Goal: Information Seeking & Learning: Check status

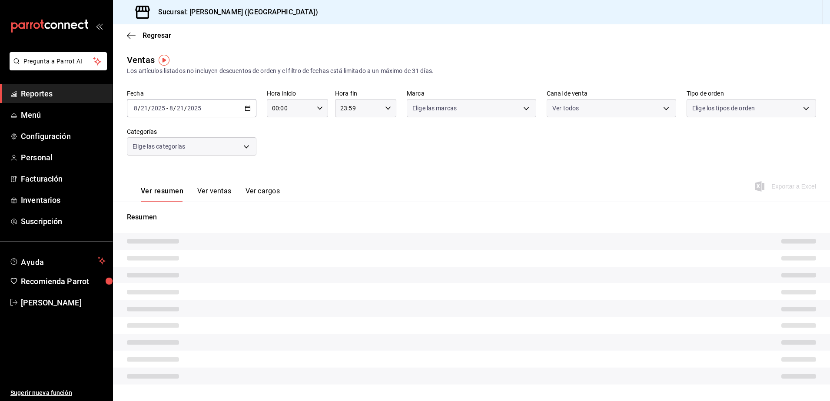
type input "PARROT,UBER_EATS,RAPPI,DIDI_FOOD,ONLINE"
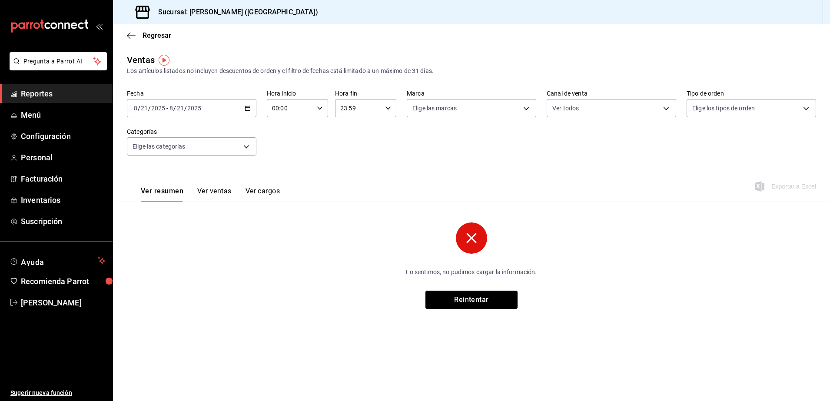
click at [85, 89] on span "Reportes" at bounding box center [63, 94] width 85 height 12
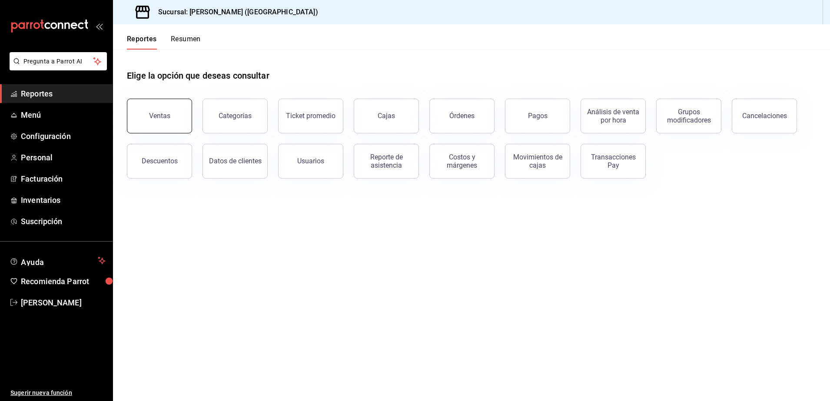
click at [181, 127] on button "Ventas" at bounding box center [159, 116] width 65 height 35
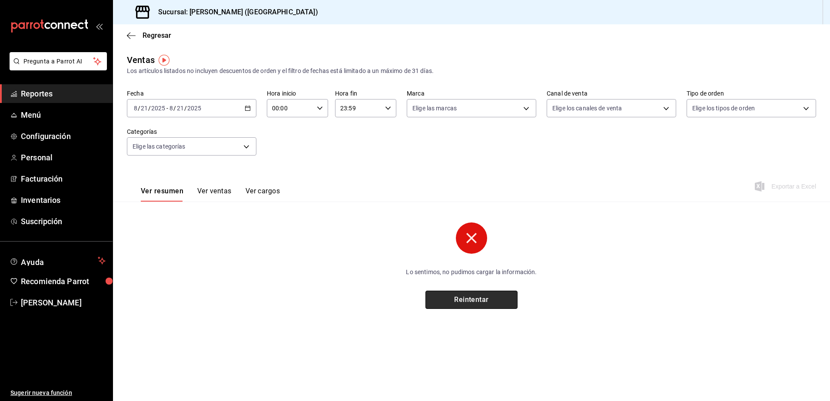
click at [460, 305] on button "Reintentar" at bounding box center [471, 300] width 92 height 18
click at [493, 306] on button "Reintentar" at bounding box center [471, 300] width 92 height 18
click at [70, 116] on span "Menú" at bounding box center [63, 115] width 85 height 12
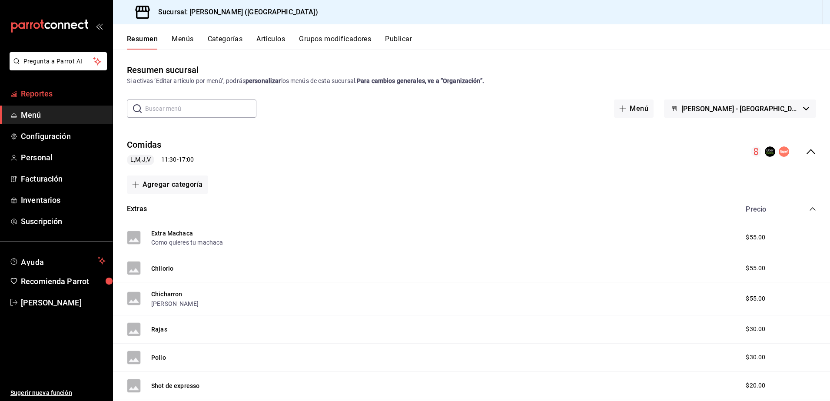
click at [56, 88] on span "Reportes" at bounding box center [63, 94] width 85 height 12
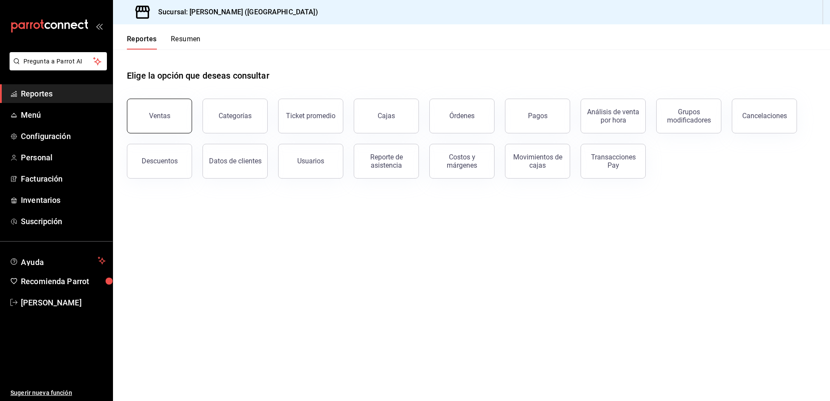
click at [179, 127] on button "Ventas" at bounding box center [159, 116] width 65 height 35
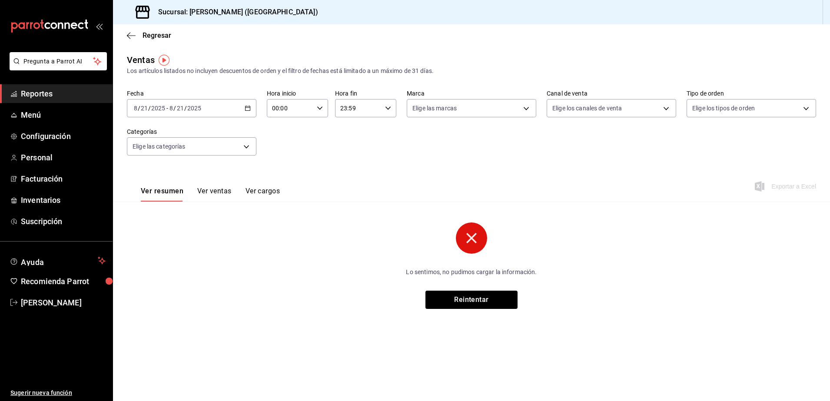
click at [216, 191] on button "Ver ventas" at bounding box center [214, 194] width 34 height 15
click at [181, 190] on button "Ver resumen" at bounding box center [161, 194] width 40 height 15
click at [55, 298] on span "[PERSON_NAME]" at bounding box center [63, 303] width 85 height 12
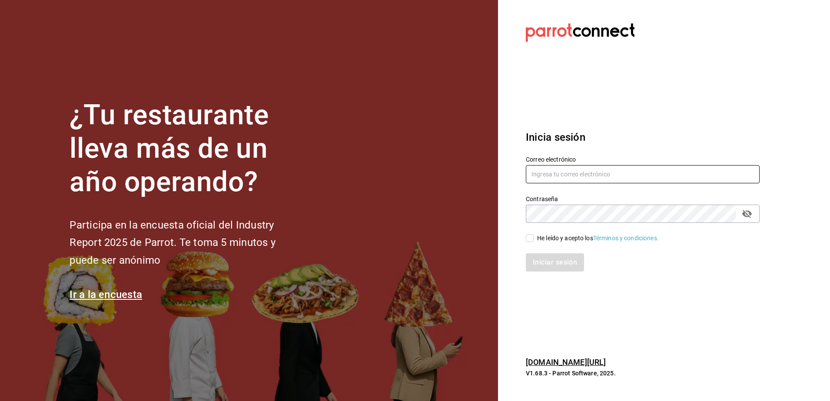
click at [554, 176] on input "text" at bounding box center [643, 174] width 234 height 18
type input "[EMAIL_ADDRESS][DOMAIN_NAME]"
click at [529, 235] on input "He leído y acepto los Términos y condiciones." at bounding box center [530, 238] width 8 height 8
checkbox input "true"
click at [546, 262] on button "Iniciar sesión" at bounding box center [555, 262] width 59 height 18
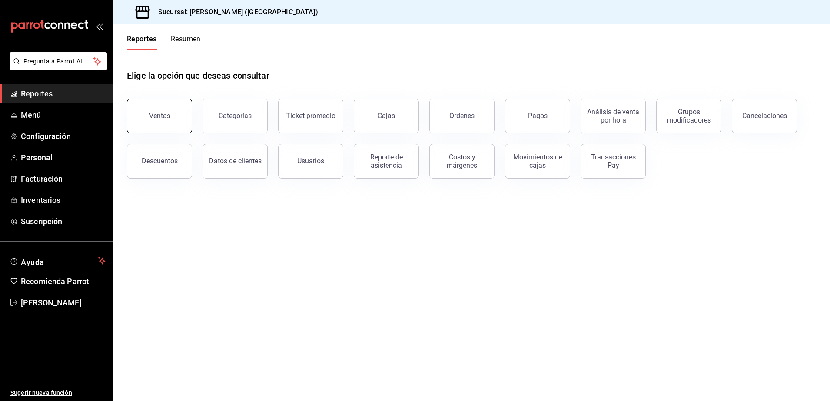
click at [148, 124] on button "Ventas" at bounding box center [159, 116] width 65 height 35
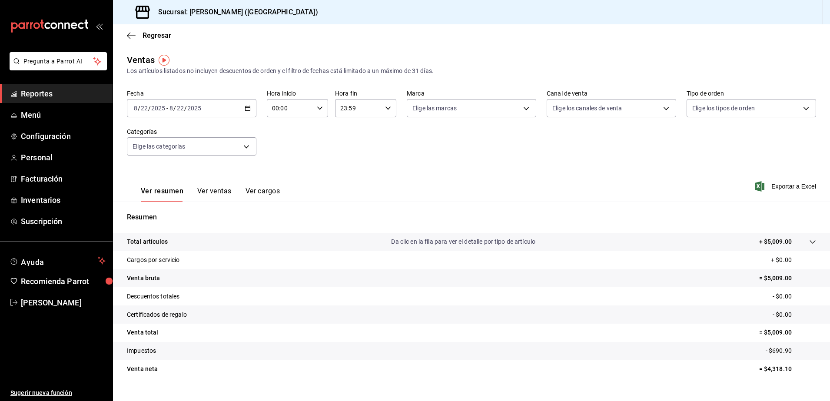
scroll to position [15, 0]
